Goal: Transaction & Acquisition: Purchase product/service

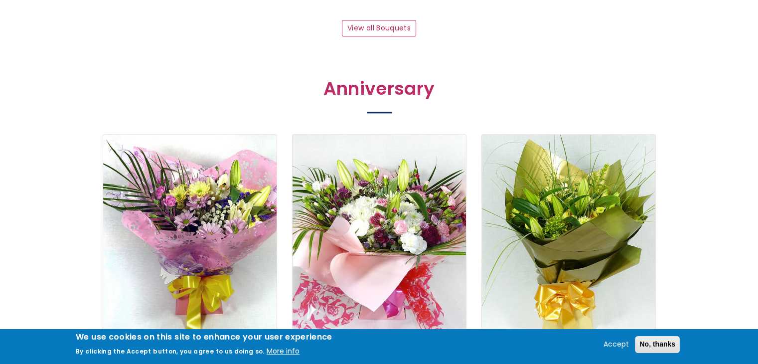
scroll to position [1220, 0]
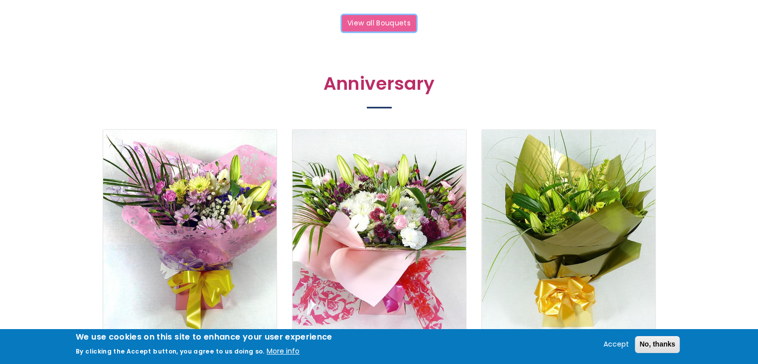
click at [391, 22] on link "View all Bouquets" at bounding box center [379, 23] width 75 height 17
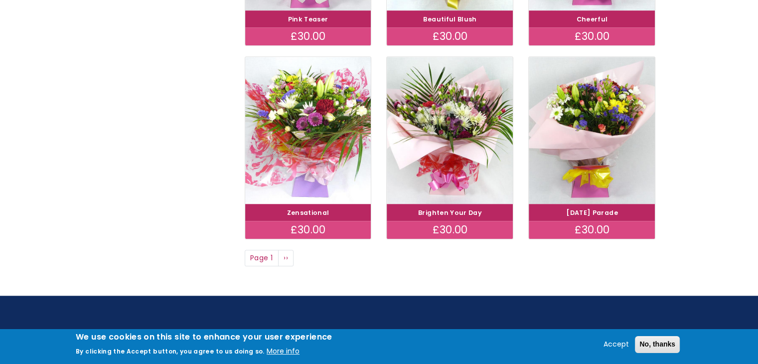
scroll to position [732, 0]
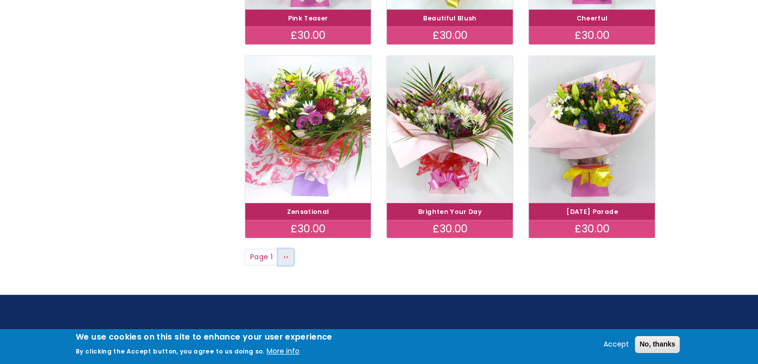
click at [289, 256] on link "Next page ››" at bounding box center [286, 257] width 16 height 17
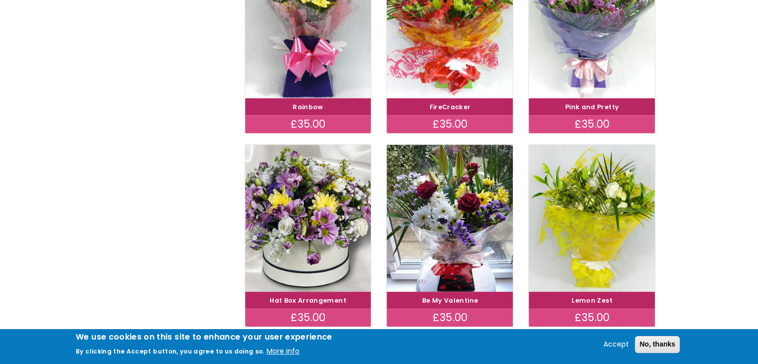
scroll to position [457, 0]
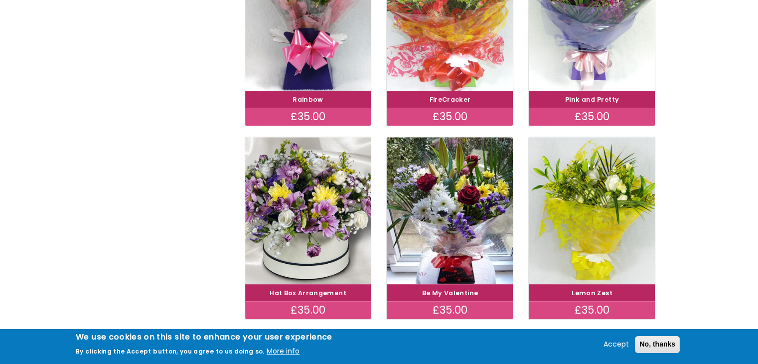
click at [448, 44] on img at bounding box center [450, 17] width 142 height 164
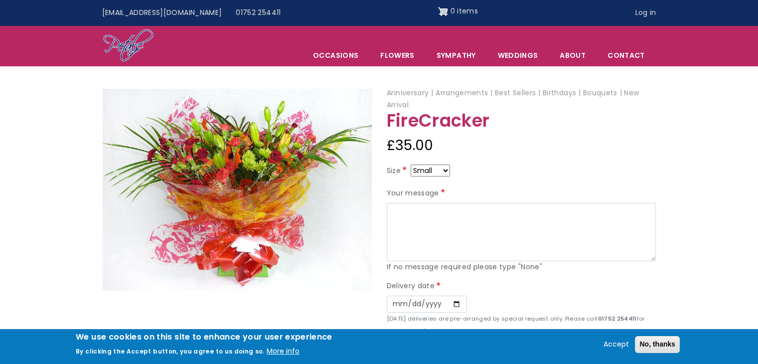
click at [429, 170] on select "Small Medium Large" at bounding box center [430, 170] width 39 height 12
select select "9"
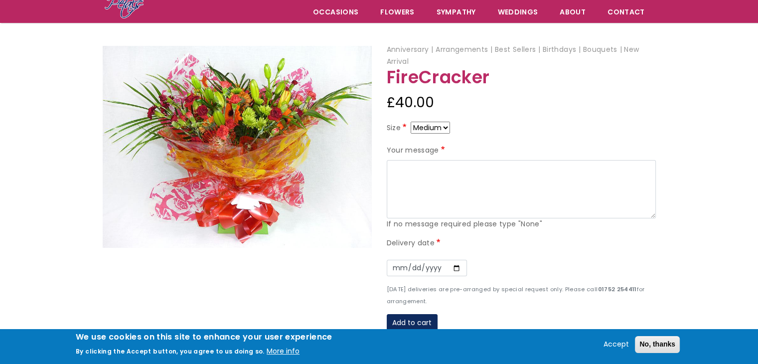
scroll to position [90, 0]
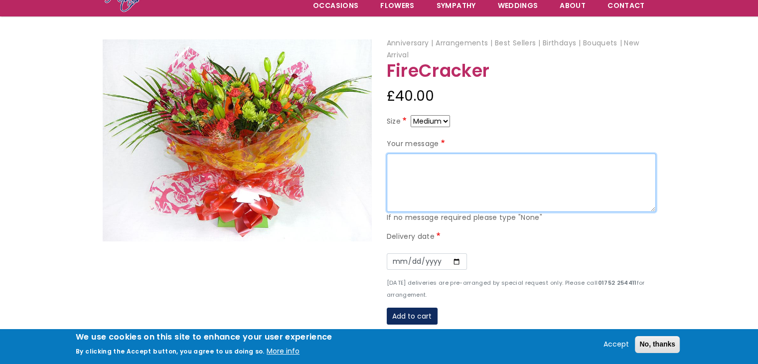
click at [429, 174] on textarea "Your message" at bounding box center [521, 182] width 269 height 59
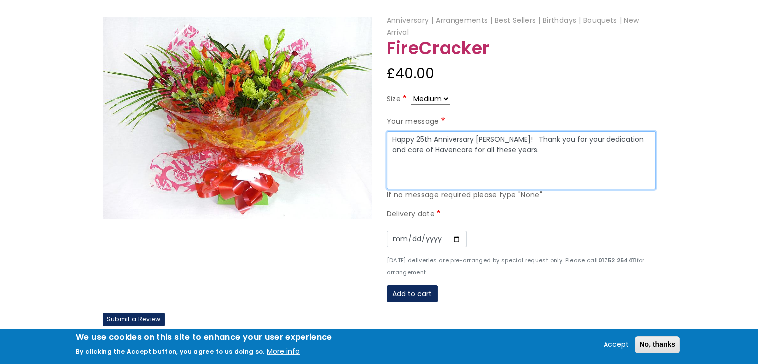
scroll to position [111, 0]
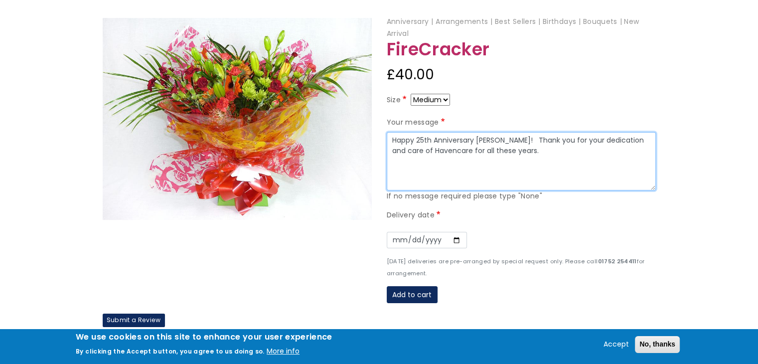
type textarea "Happy 25th Anniversary Emma! Thank you for your dedication and care of Havencar…"
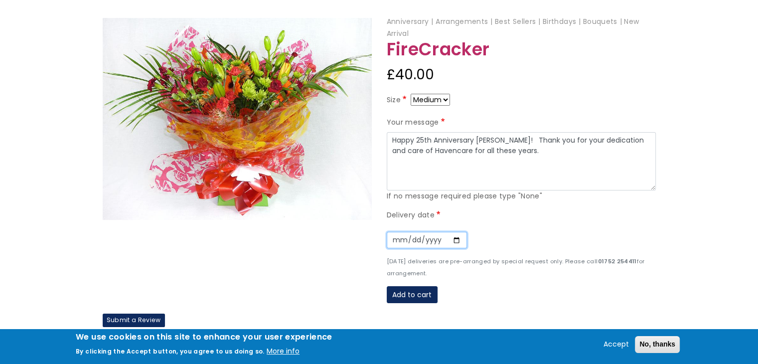
click at [458, 242] on input "Date" at bounding box center [427, 240] width 80 height 17
type input "2025-08-19"
click at [399, 290] on button "Add to cart" at bounding box center [412, 294] width 51 height 17
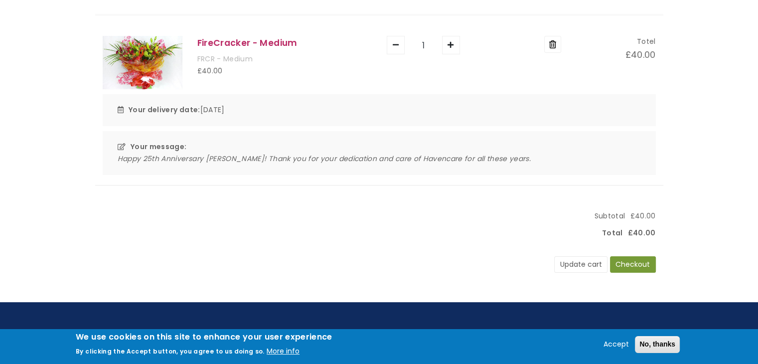
scroll to position [153, 0]
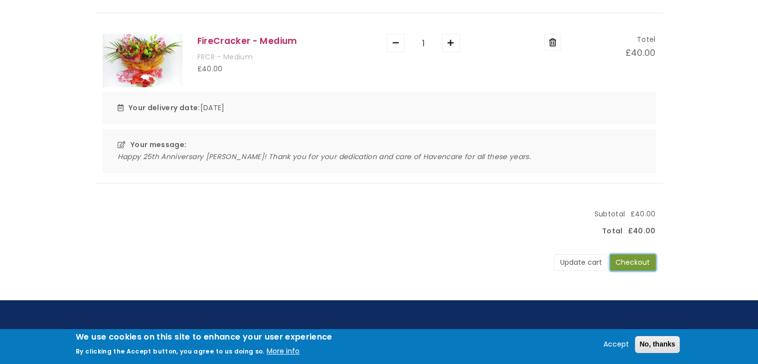
click at [633, 258] on button "Checkout" at bounding box center [633, 262] width 46 height 17
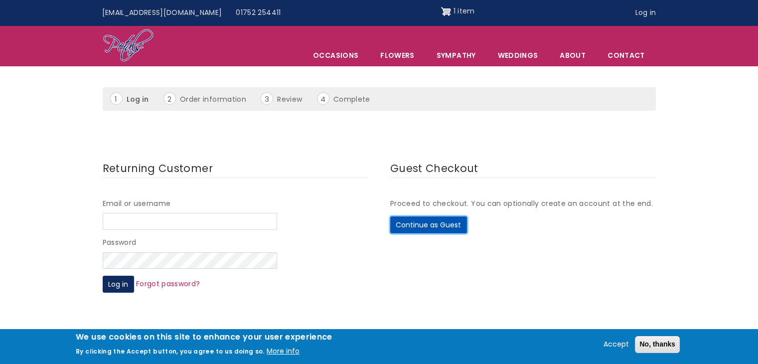
click at [419, 230] on button "Continue as Guest" at bounding box center [428, 224] width 77 height 17
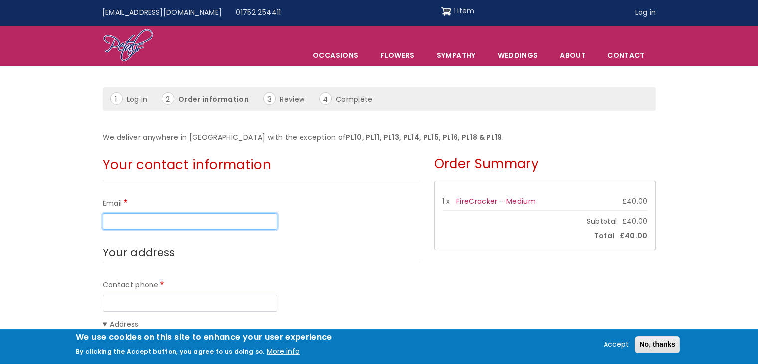
click at [136, 221] on input "Email" at bounding box center [190, 221] width 174 height 17
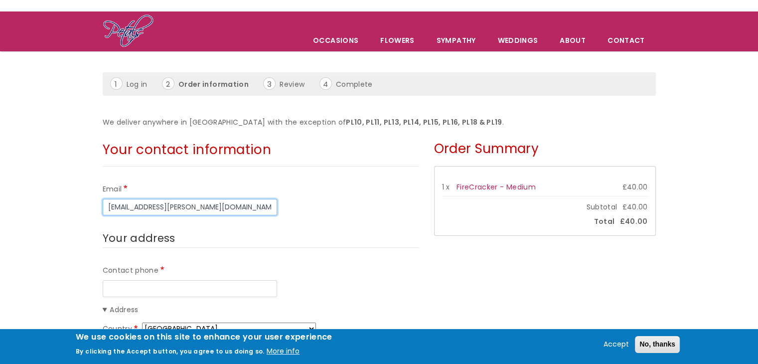
scroll to position [61, 0]
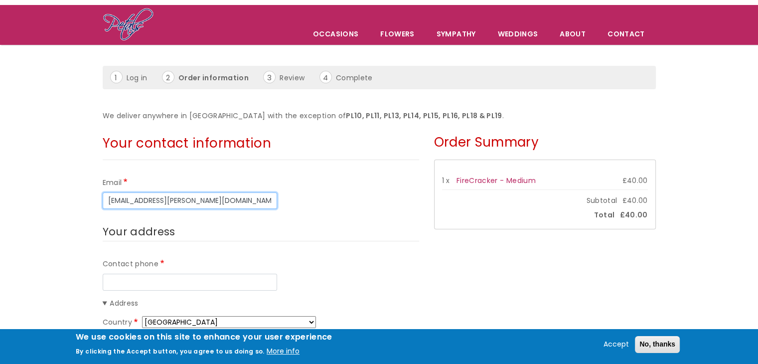
type input "be.mccarroll@havencare.com"
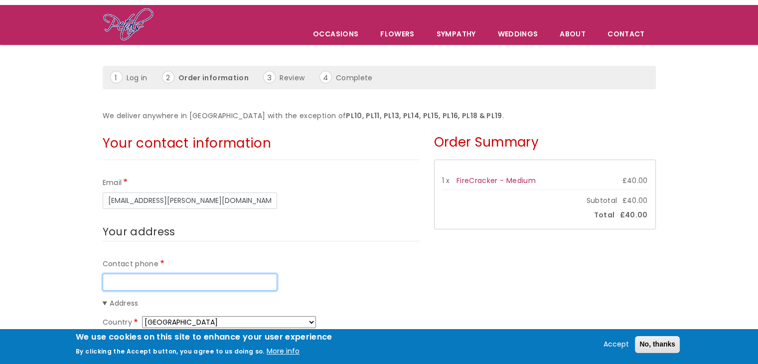
click at [136, 284] on input "Contact phone" at bounding box center [190, 282] width 174 height 17
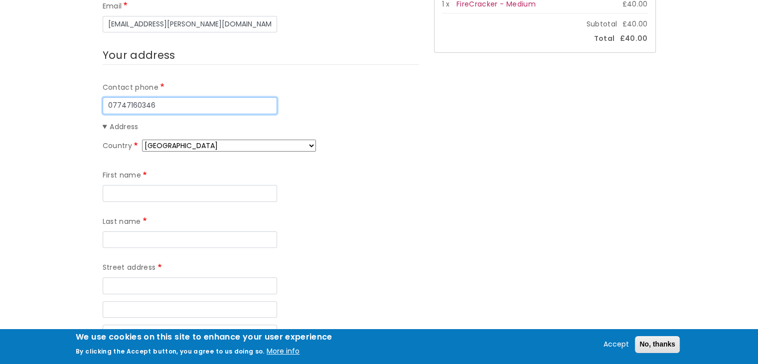
scroll to position [253, 0]
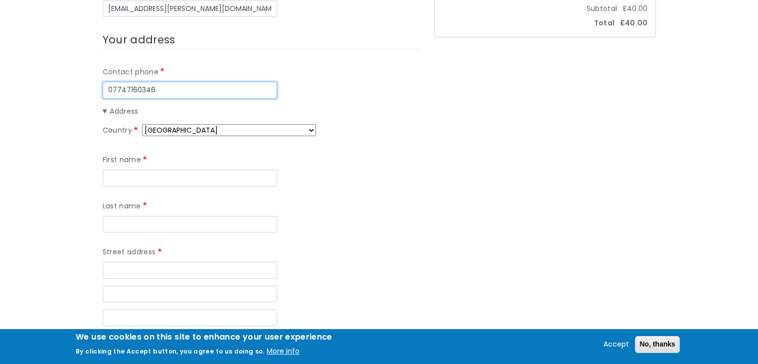
type input "07747160346"
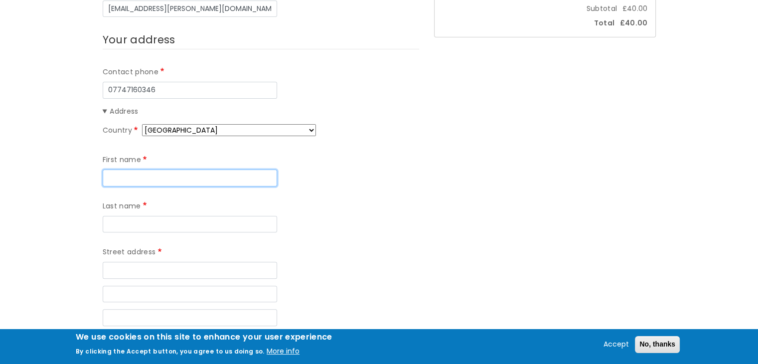
click at [170, 174] on input "First name" at bounding box center [190, 177] width 174 height 17
type input "Be"
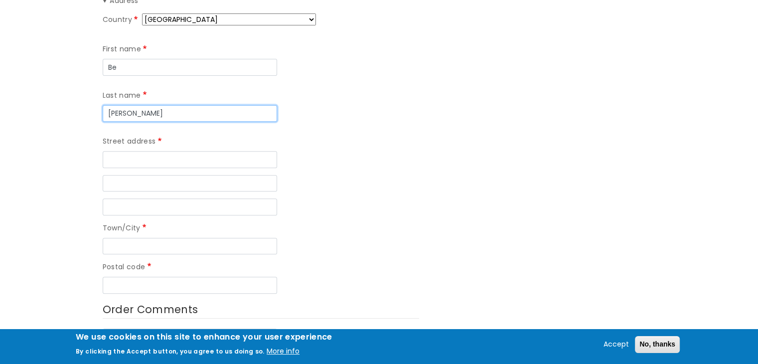
scroll to position [338, 0]
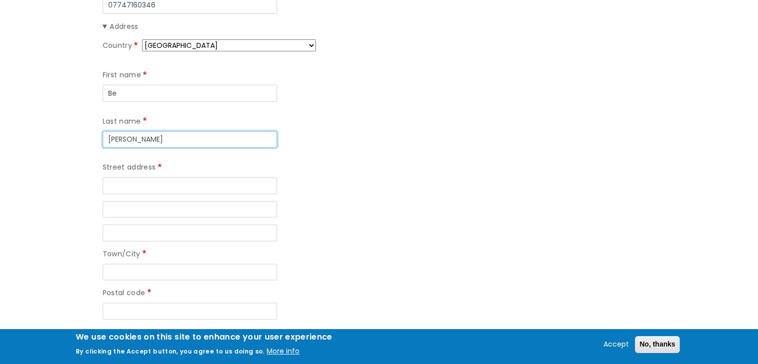
type input "McCarroll"
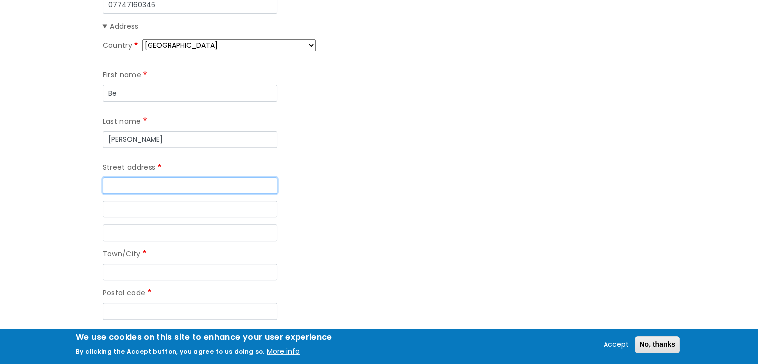
click at [195, 177] on input "Street address" at bounding box center [190, 185] width 174 height 17
type input "57 Old Church Road"
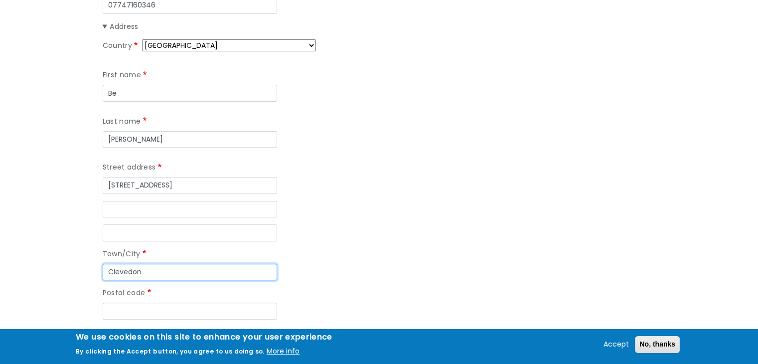
type input "Clevedon"
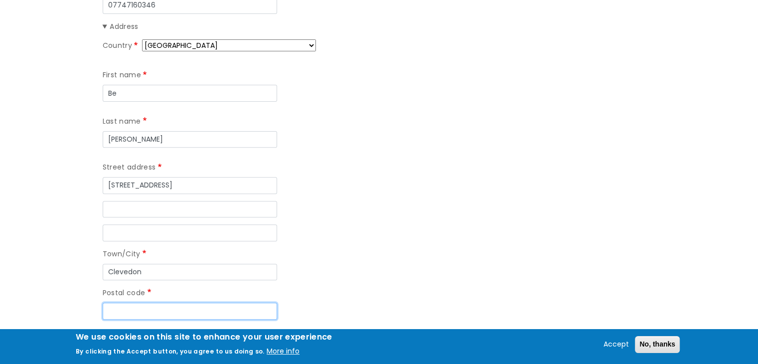
type input "N"
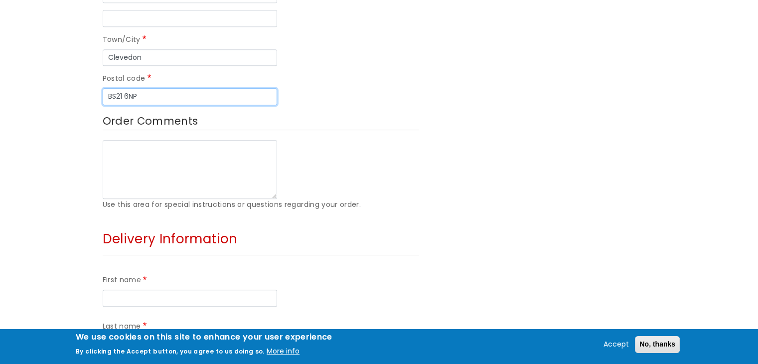
type input "BS21 6NP"
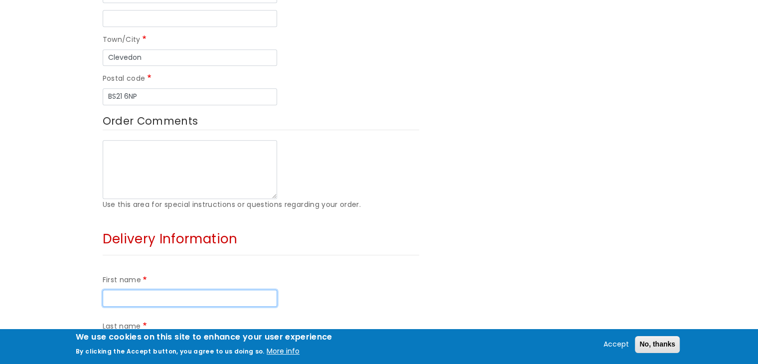
click at [137, 290] on input "First name" at bounding box center [190, 298] width 174 height 17
type input "Emma"
